Goal: Information Seeking & Learning: Learn about a topic

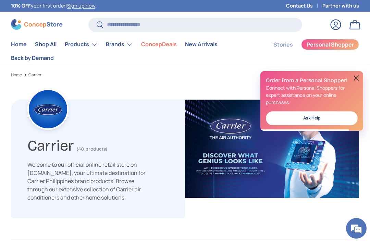
click at [309, 5] on link "Contact Us" at bounding box center [304, 6] width 36 height 8
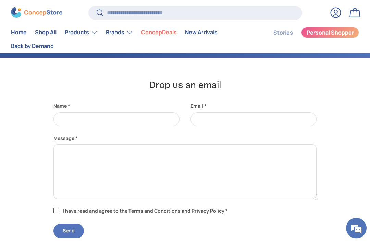
scroll to position [149, 0]
click at [86, 32] on summary "Products" at bounding box center [81, 33] width 41 height 14
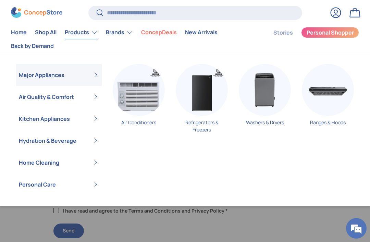
click at [35, 96] on summary "Air Quality & Comfort" at bounding box center [59, 97] width 86 height 22
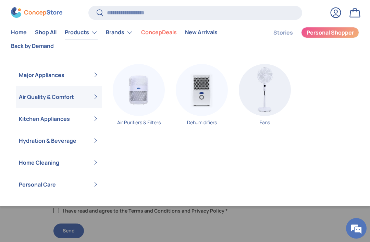
click at [38, 74] on summary "Major Appliances" at bounding box center [59, 75] width 86 height 22
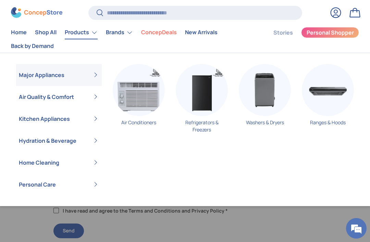
click at [189, 109] on img "Primary" at bounding box center [202, 90] width 52 height 52
click at [37, 166] on summary "Home Cleaning" at bounding box center [59, 163] width 86 height 22
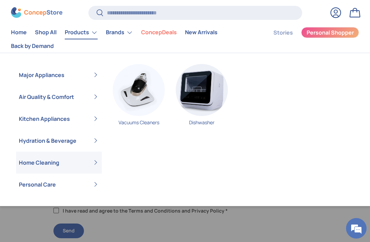
click at [37, 186] on summary "Personal Care" at bounding box center [59, 185] width 86 height 22
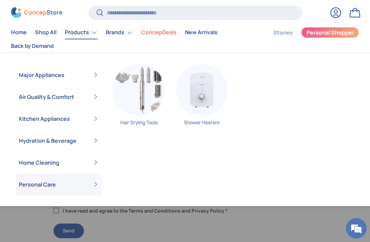
click at [39, 170] on summary "Home Cleaning" at bounding box center [59, 163] width 86 height 22
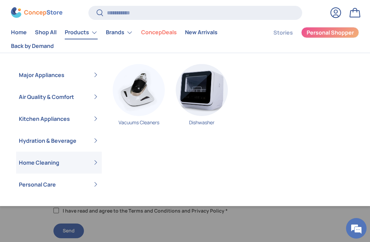
click at [26, 136] on summary "Hydration & Beverage" at bounding box center [59, 141] width 86 height 22
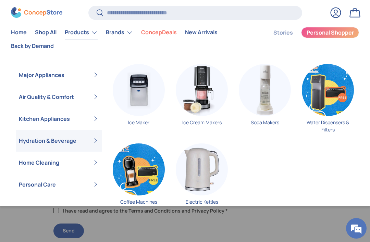
click at [36, 117] on summary "Kitchen Appliances" at bounding box center [59, 119] width 86 height 22
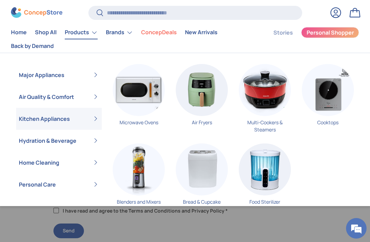
click at [16, 92] on summary "Air Quality & Comfort" at bounding box center [59, 97] width 86 height 22
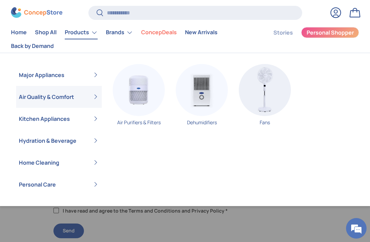
click at [203, 97] on img "Primary" at bounding box center [202, 90] width 52 height 52
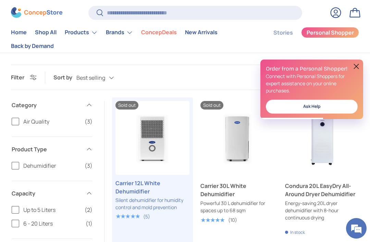
scroll to position [104, 0]
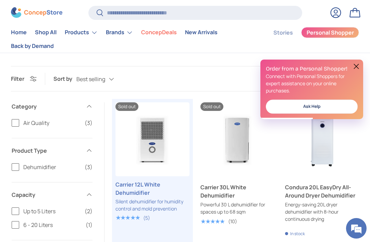
click at [356, 65] on button at bounding box center [356, 66] width 8 height 8
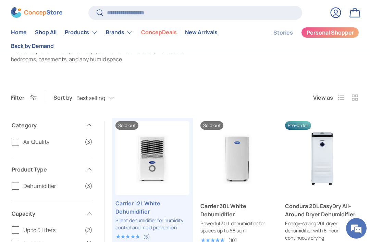
scroll to position [97, 0]
